Goal: Task Accomplishment & Management: Manage account settings

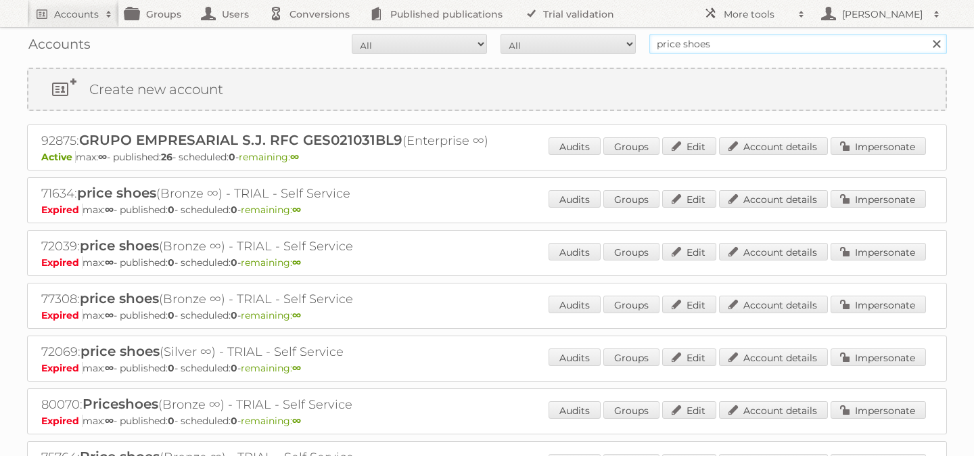
click at [713, 53] on input "price shoes" at bounding box center [799, 44] width 298 height 20
type input "norwex"
click at [926, 34] on input "Search" at bounding box center [936, 44] width 20 height 20
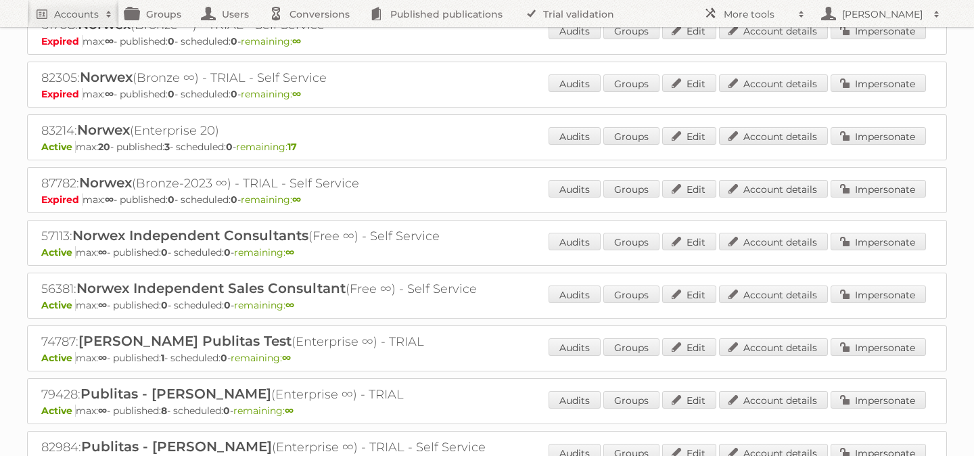
scroll to position [754, 0]
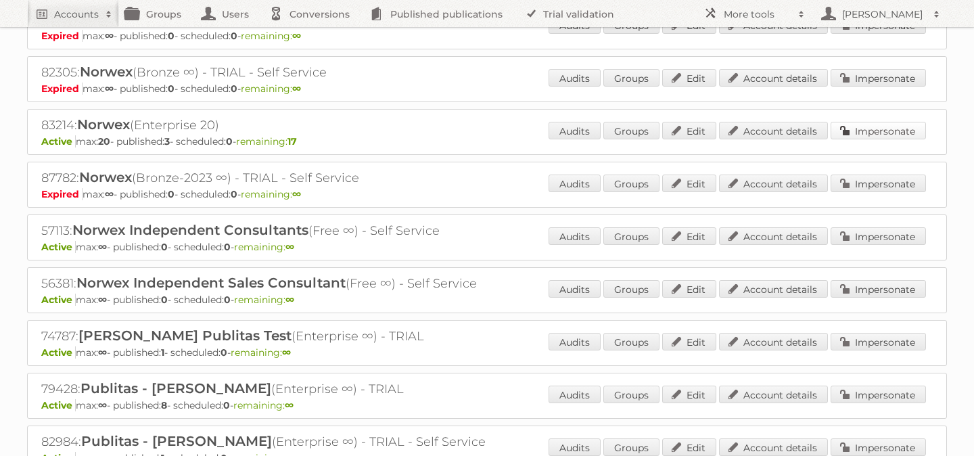
click at [869, 124] on link "Impersonate" at bounding box center [878, 131] width 95 height 18
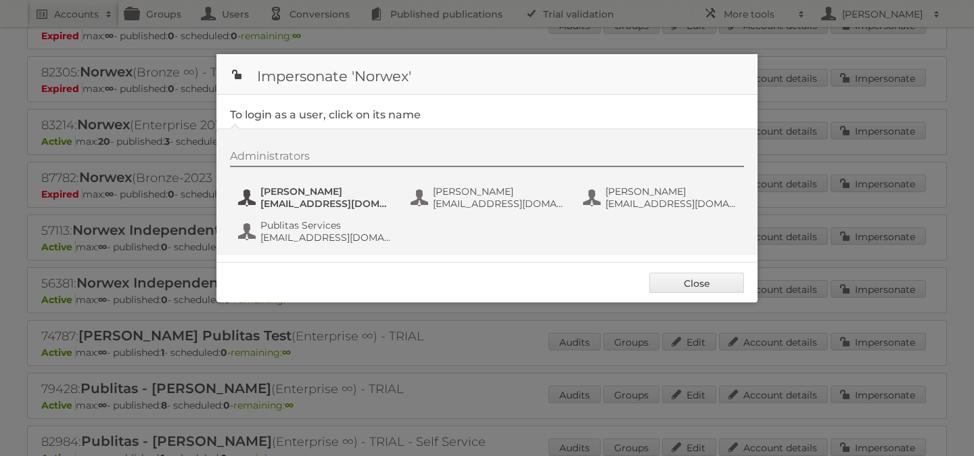
click at [305, 199] on span "aanderson@norwex.com" at bounding box center [325, 204] width 131 height 12
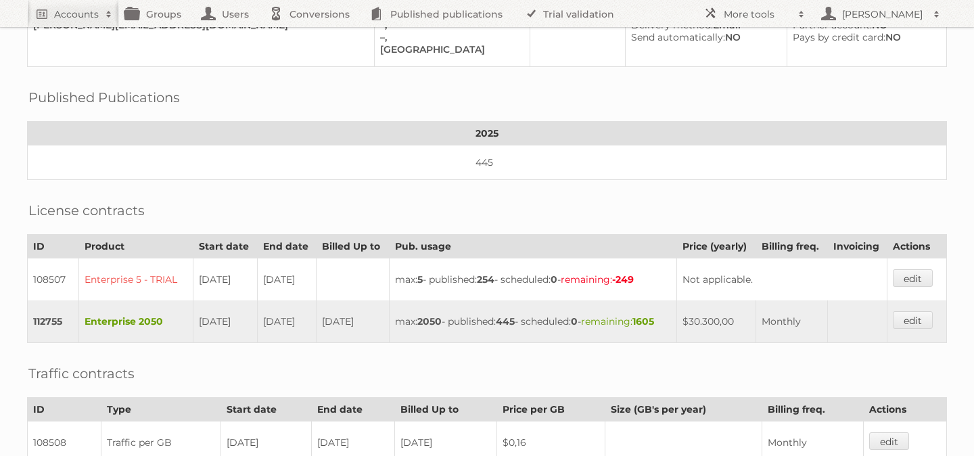
scroll to position [440, 0]
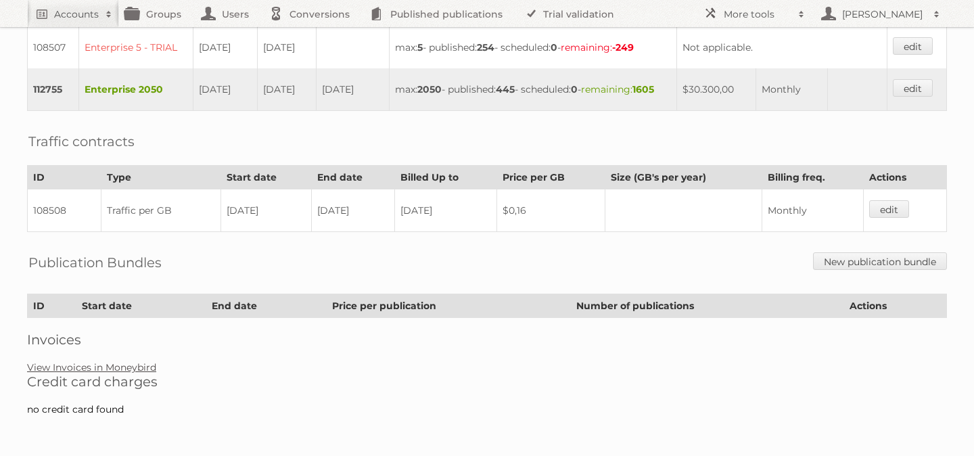
click at [141, 370] on link "View Invoices in Moneybird" at bounding box center [91, 367] width 129 height 12
click at [130, 367] on link "View Invoices in Moneybird" at bounding box center [91, 367] width 129 height 12
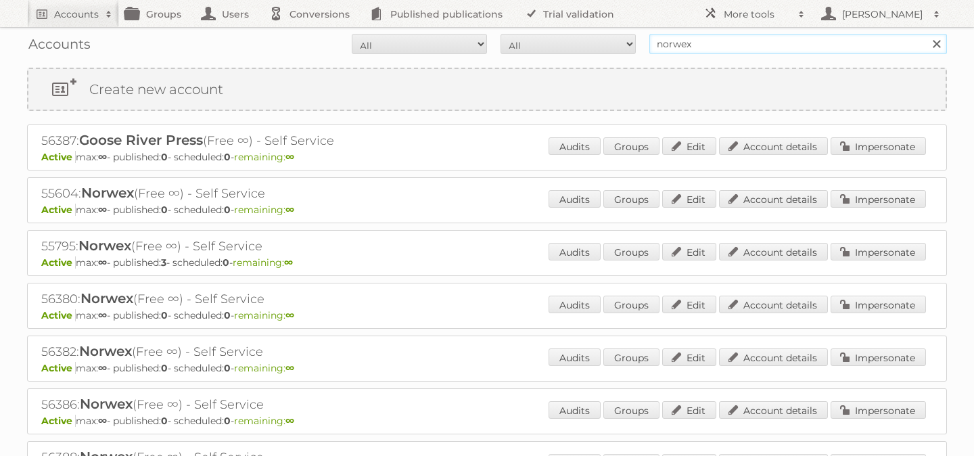
click at [696, 52] on input "norwex" at bounding box center [799, 44] width 298 height 20
type input "[PERSON_NAME]"
click at [926, 34] on input "Search" at bounding box center [936, 44] width 20 height 20
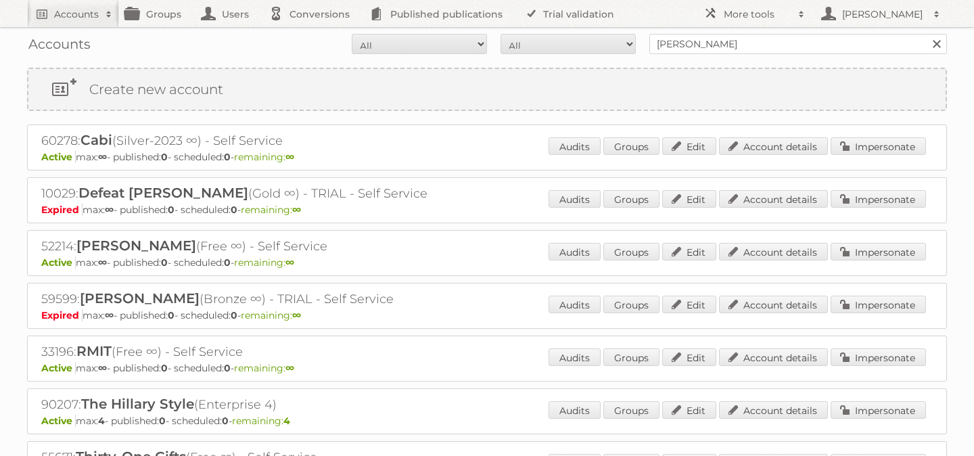
scroll to position [21, 0]
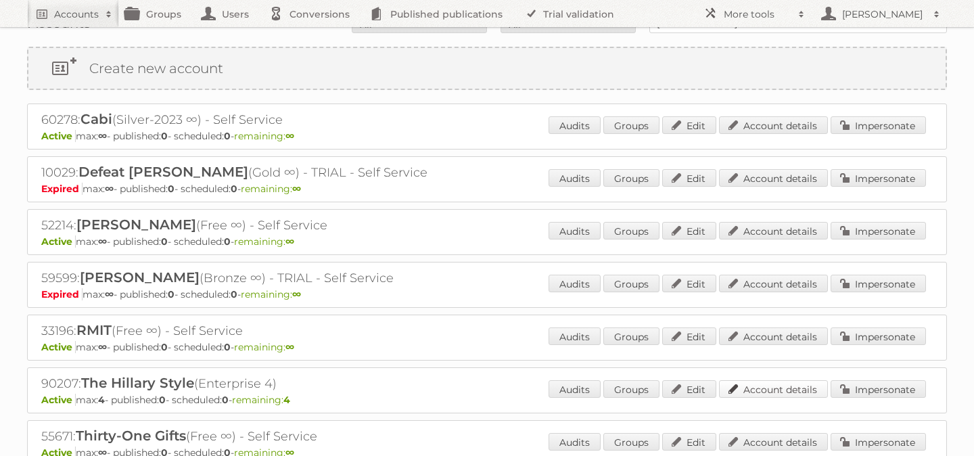
click at [774, 380] on link "Account details" at bounding box center [773, 389] width 109 height 18
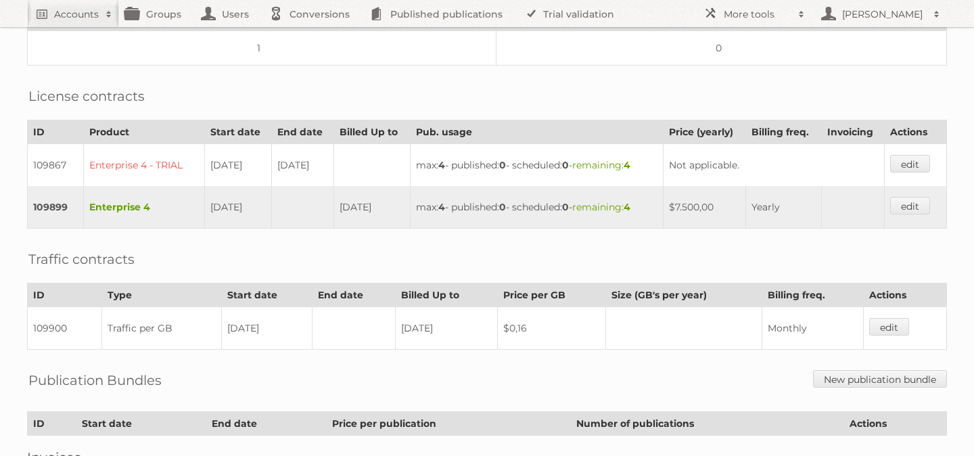
scroll to position [373, 0]
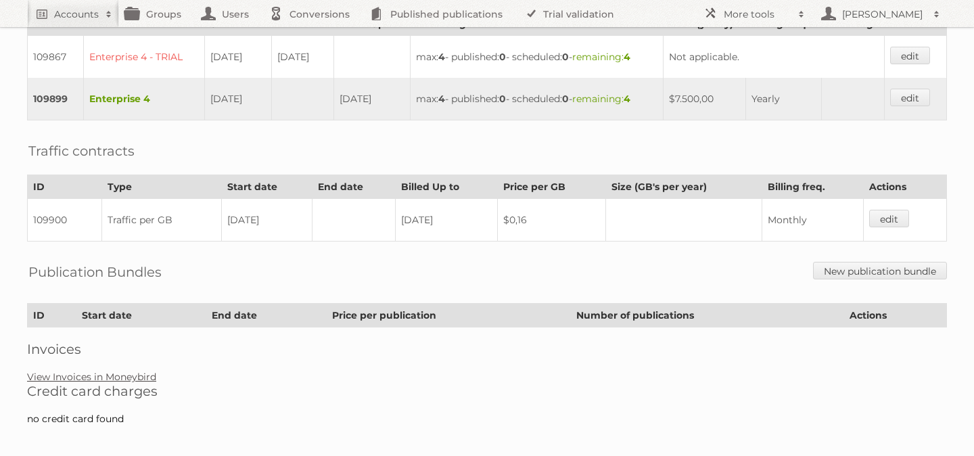
click at [101, 371] on link "View Invoices in Moneybird" at bounding box center [91, 377] width 129 height 12
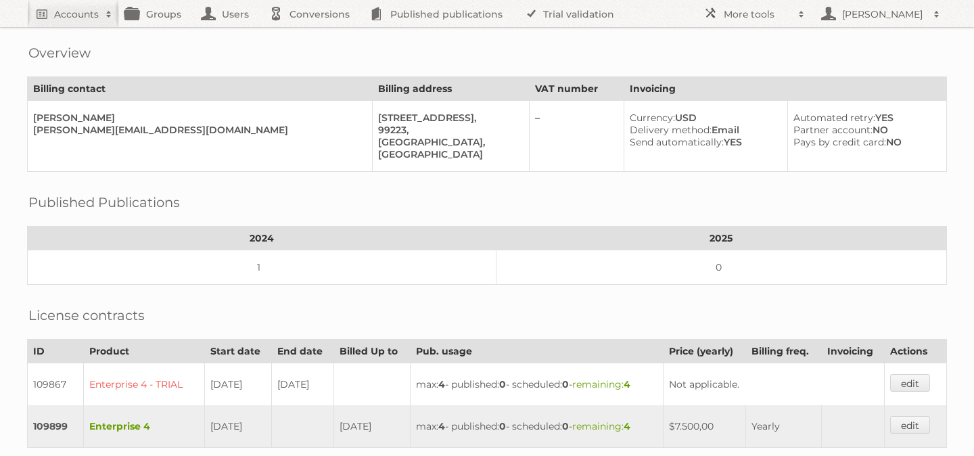
scroll to position [0, 0]
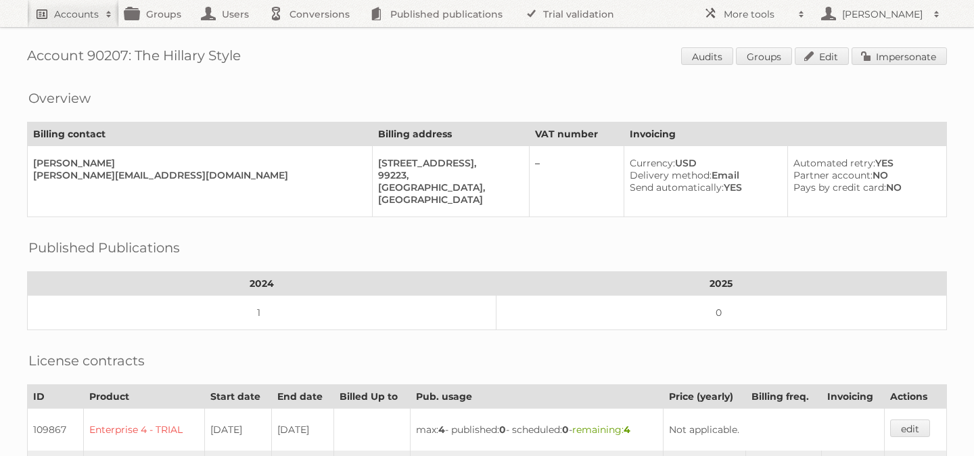
click at [83, 6] on link "Accounts" at bounding box center [73, 13] width 92 height 27
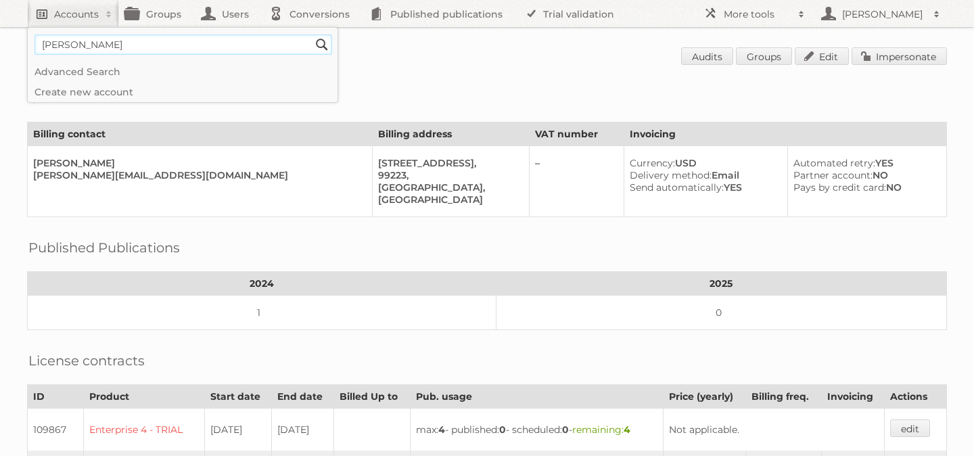
type input"] "[PERSON_NAME] home"
click at [312, 35] on input "Search" at bounding box center [322, 45] width 20 height 20
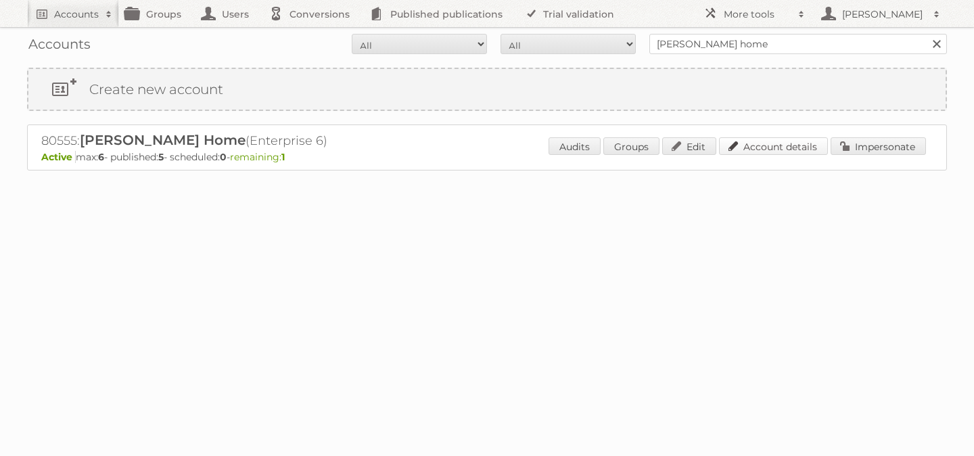
click at [779, 147] on link "Account details" at bounding box center [773, 146] width 109 height 18
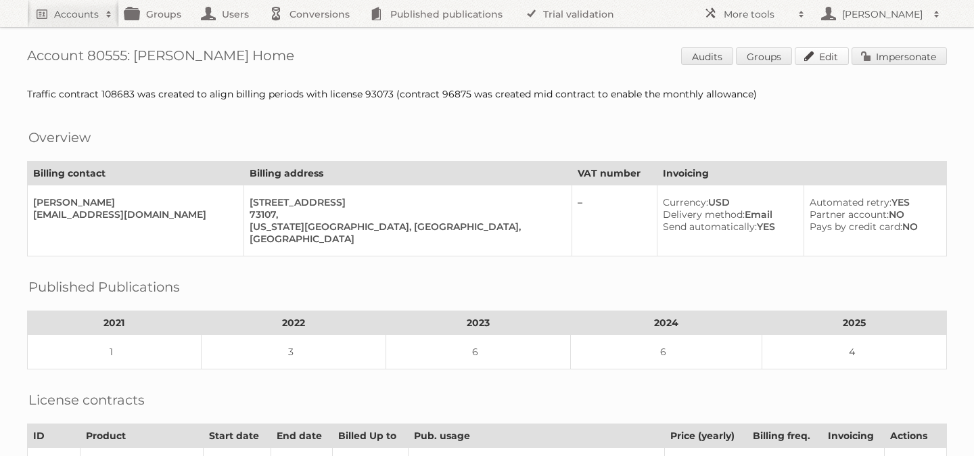
click at [825, 57] on link "Edit" at bounding box center [822, 56] width 54 height 18
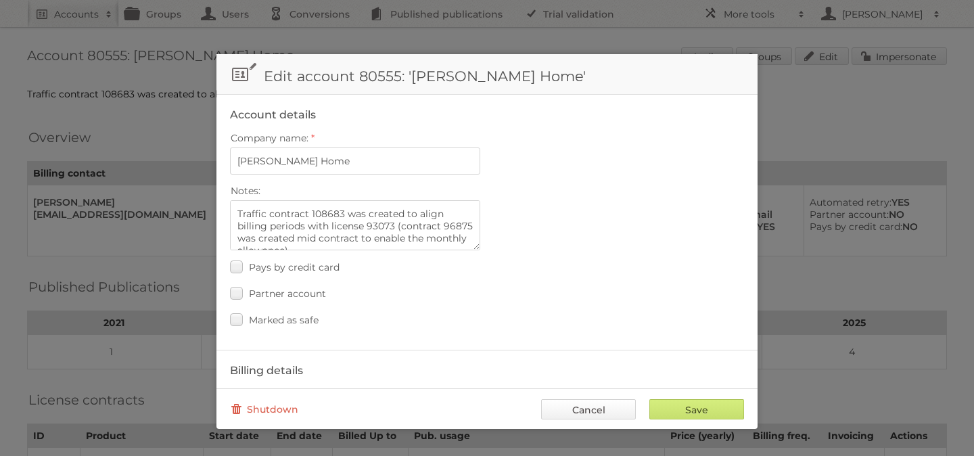
click at [604, 407] on link "Cancel" at bounding box center [588, 409] width 95 height 20
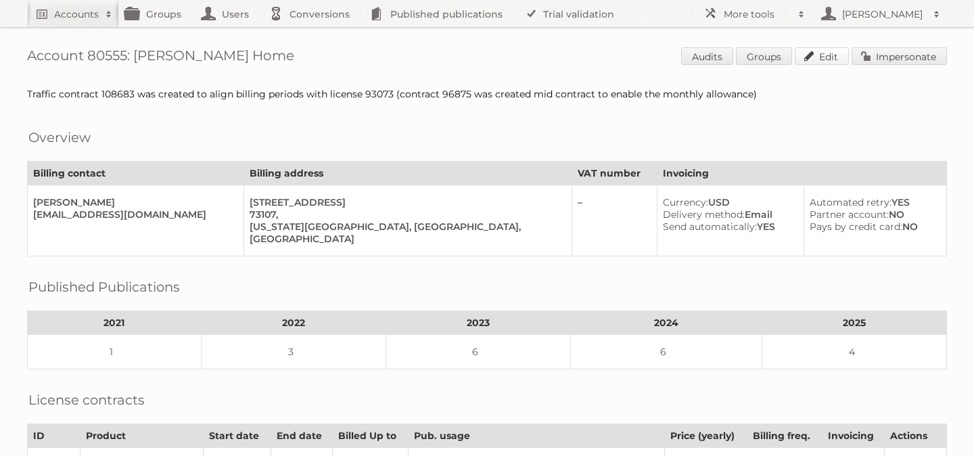
click at [822, 50] on link "Edit" at bounding box center [822, 56] width 54 height 18
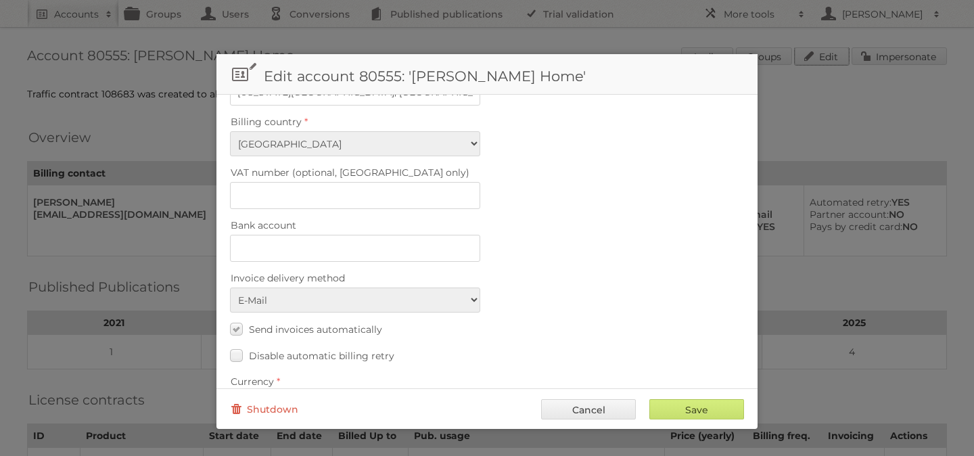
scroll to position [622, 0]
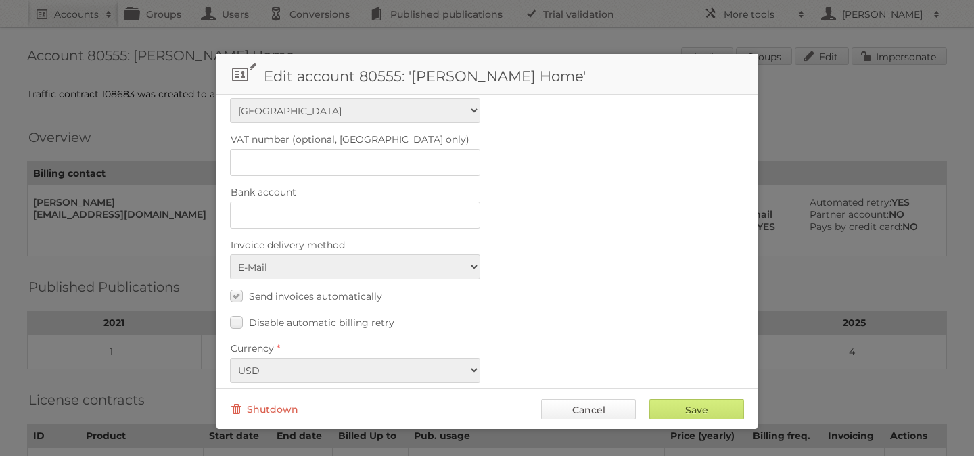
click at [592, 415] on link "Cancel" at bounding box center [588, 409] width 95 height 20
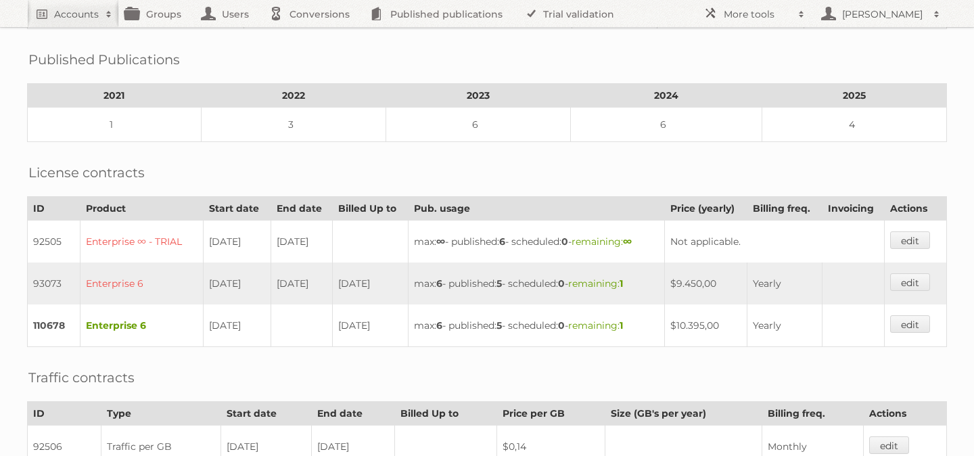
scroll to position [0, 0]
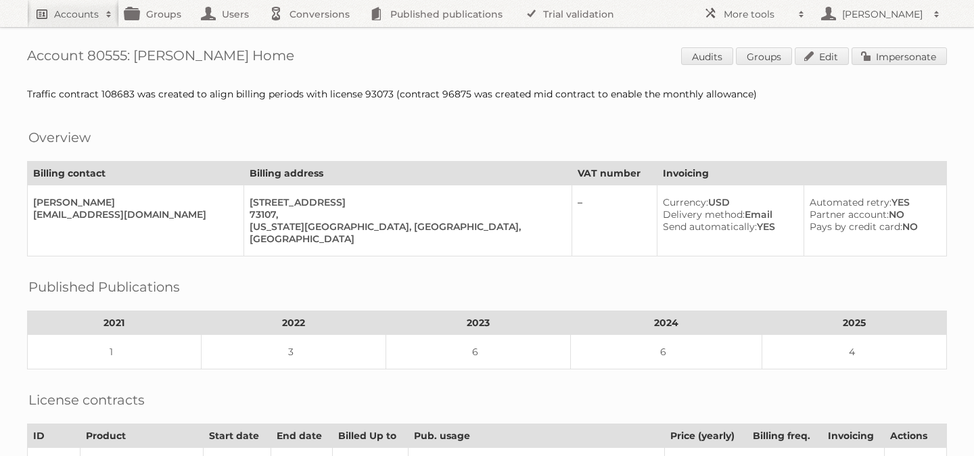
click at [83, 13] on h2 "Accounts" at bounding box center [76, 14] width 45 height 14
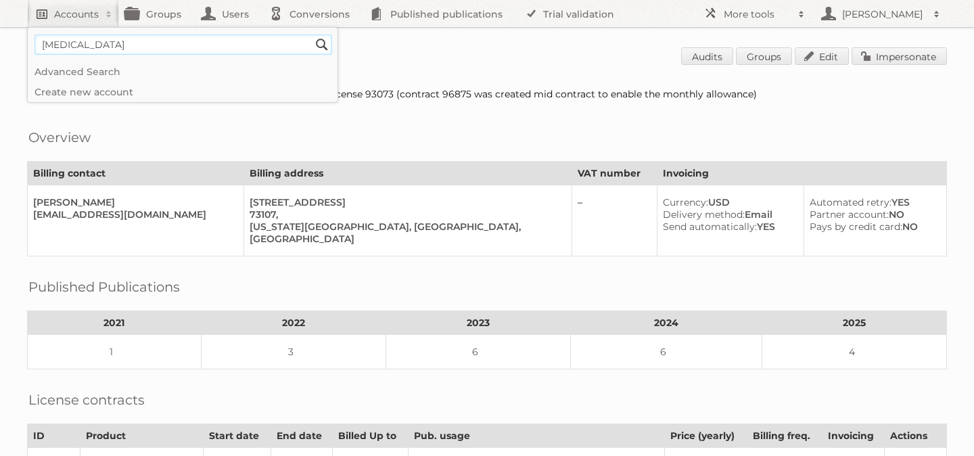
type input"] "balsam brands"
click at [312, 35] on input "Search" at bounding box center [322, 45] width 20 height 20
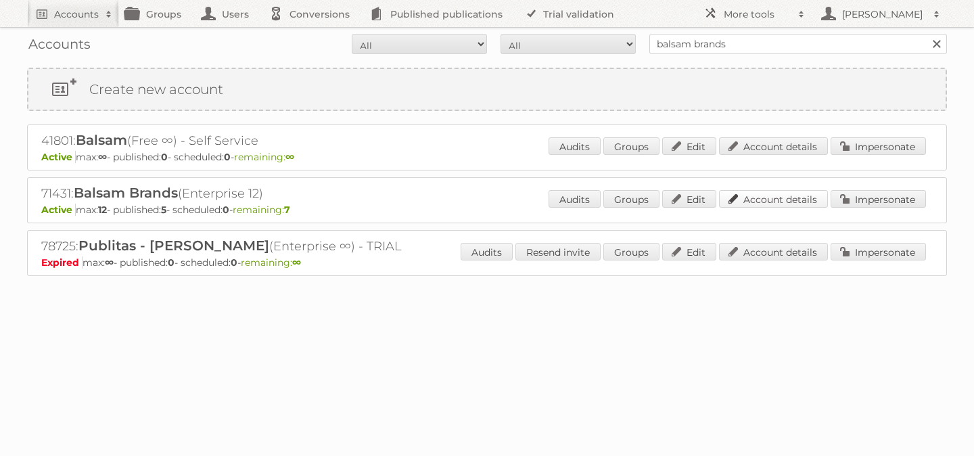
click at [779, 202] on link "Account details" at bounding box center [773, 199] width 109 height 18
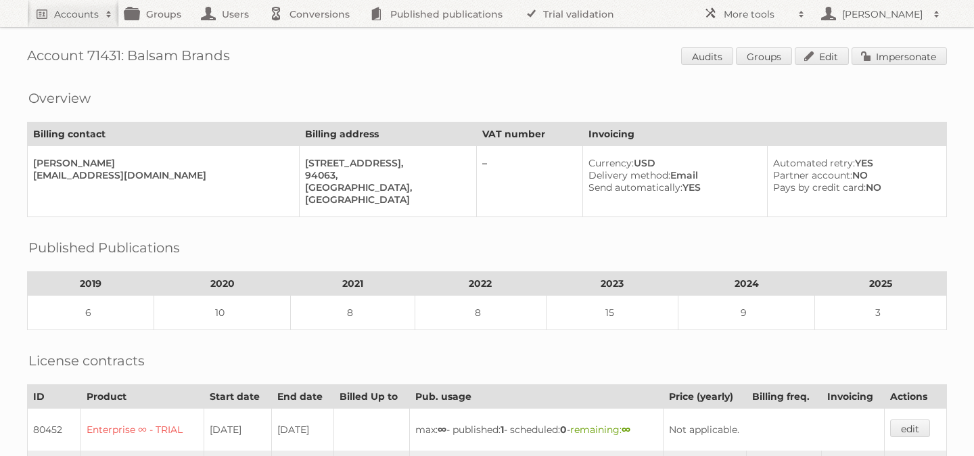
scroll to position [1, 0]
click at [911, 57] on link "Impersonate" at bounding box center [899, 55] width 95 height 18
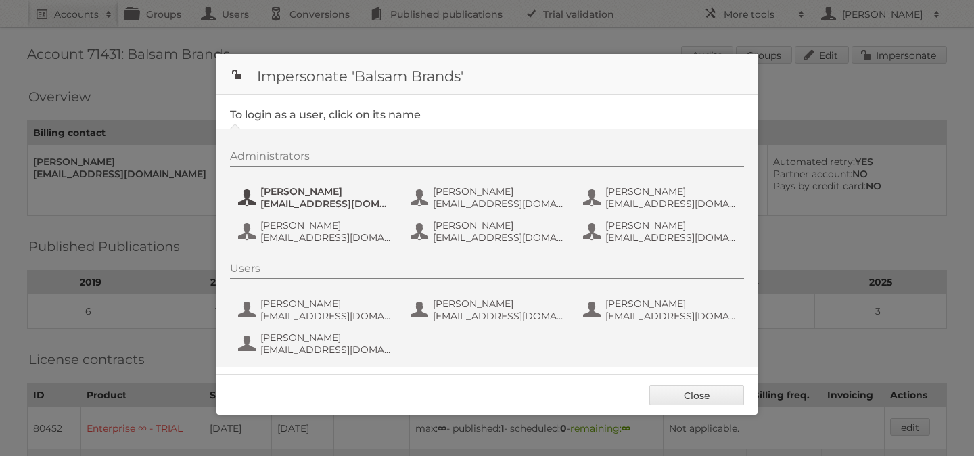
click at [317, 203] on span "[EMAIL_ADDRESS][DOMAIN_NAME]" at bounding box center [325, 204] width 131 height 12
